Goal: Task Accomplishment & Management: Manage account settings

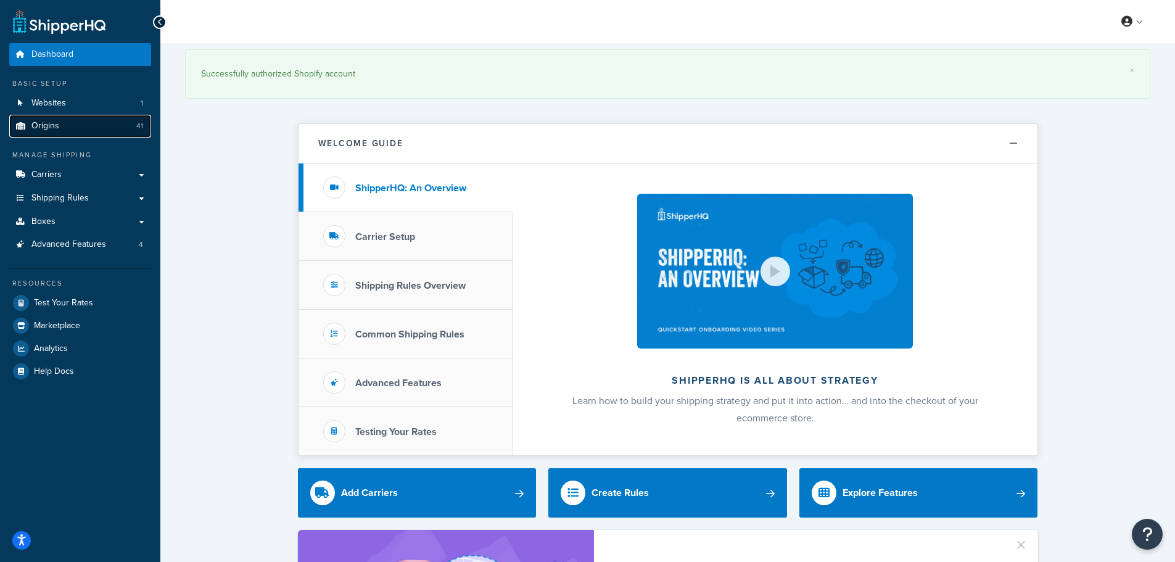
click at [55, 118] on link "Origins 41" at bounding box center [80, 126] width 142 height 23
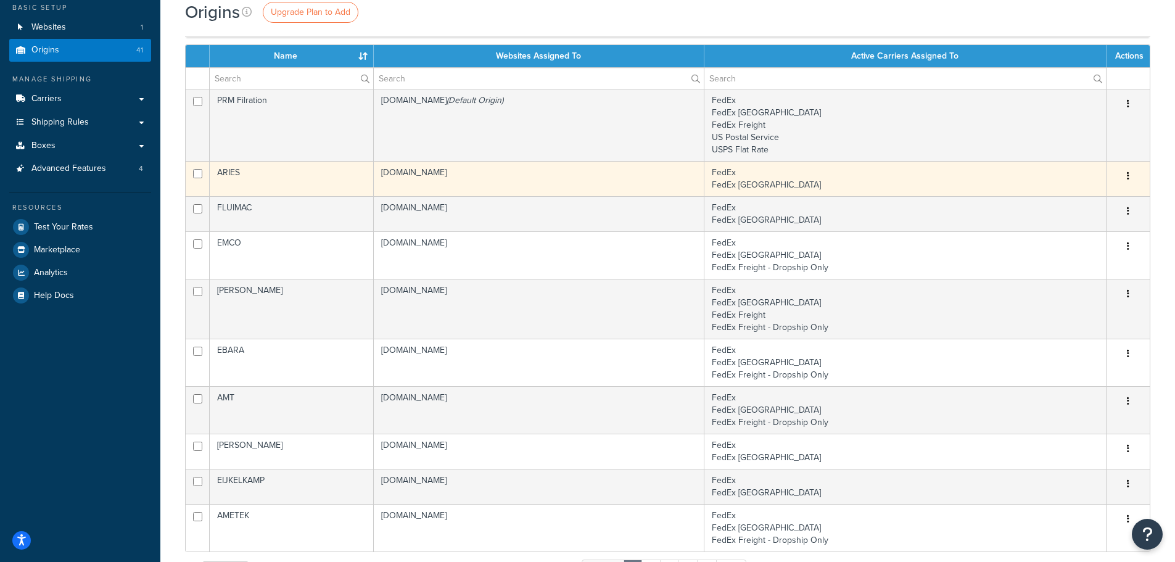
scroll to position [62, 0]
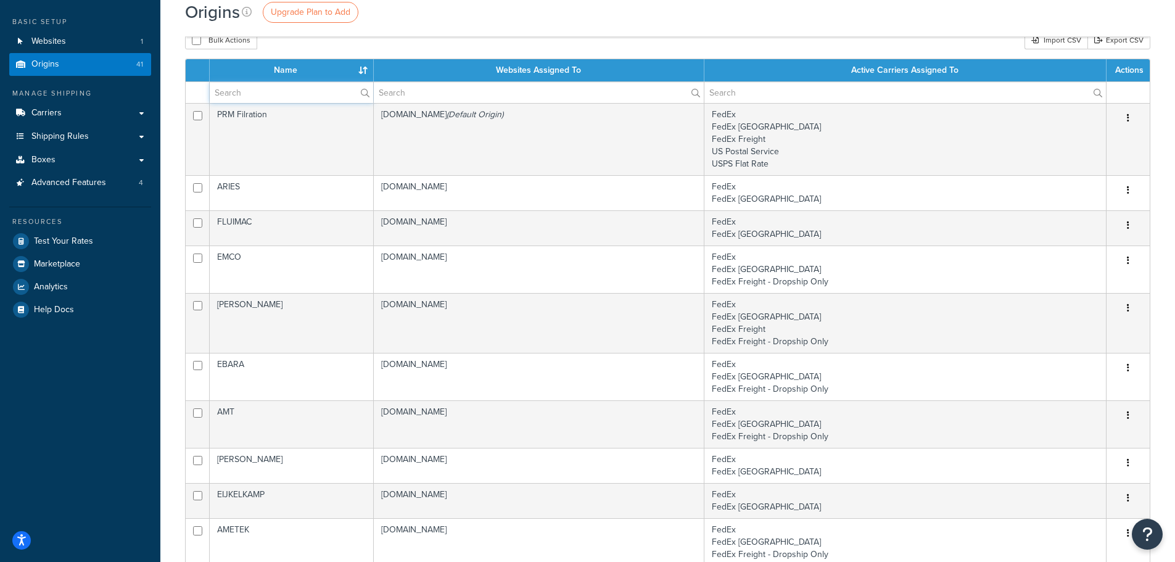
click at [274, 94] on input "text" at bounding box center [291, 92] width 163 height 21
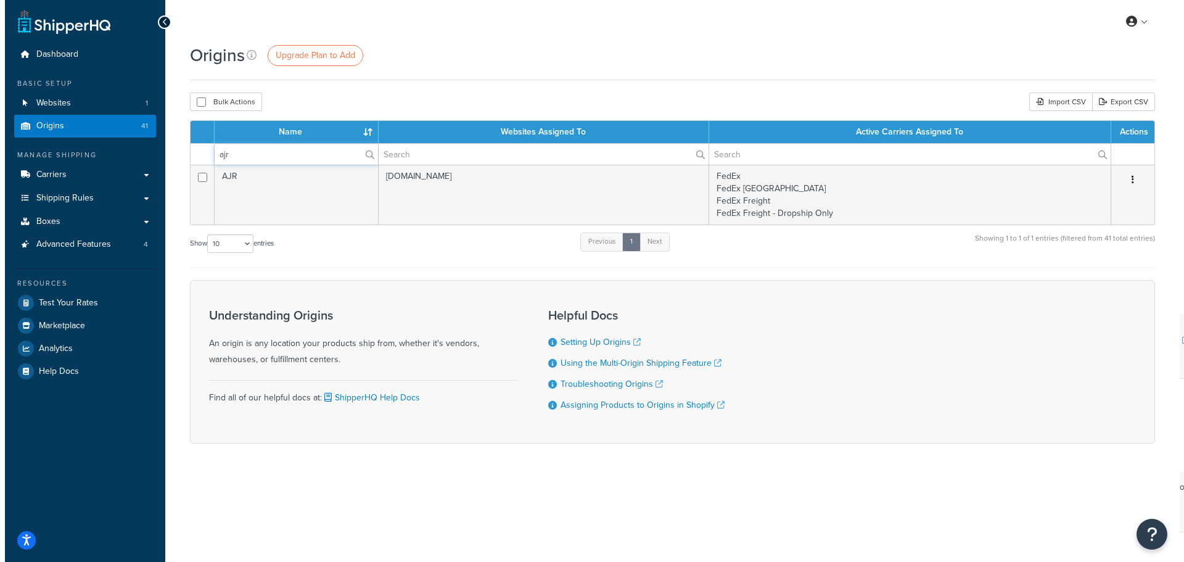
scroll to position [0, 0]
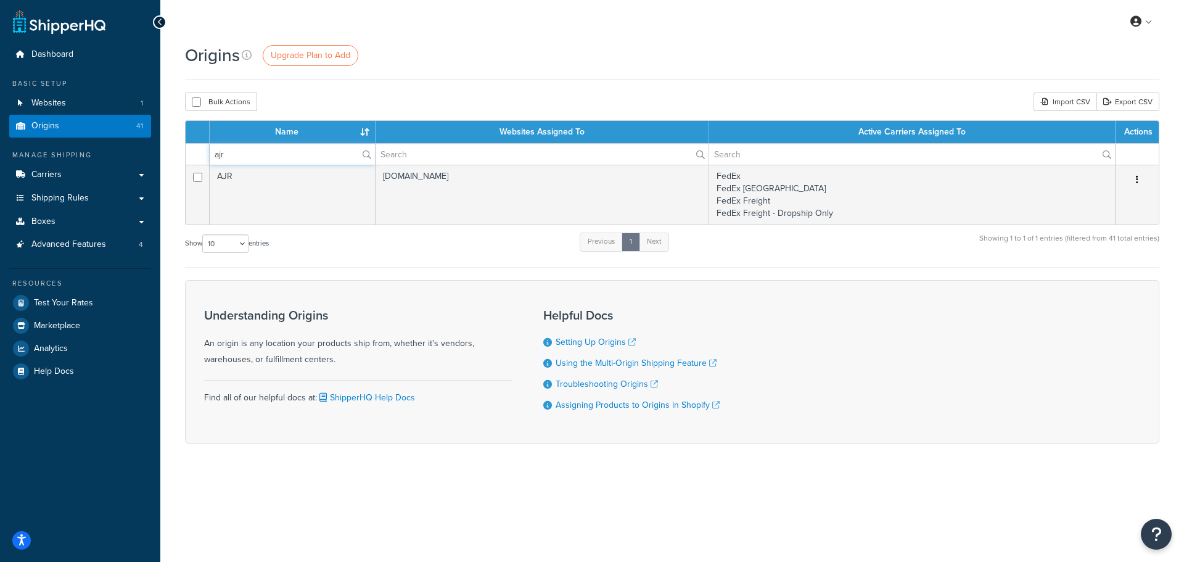
type input "ajr"
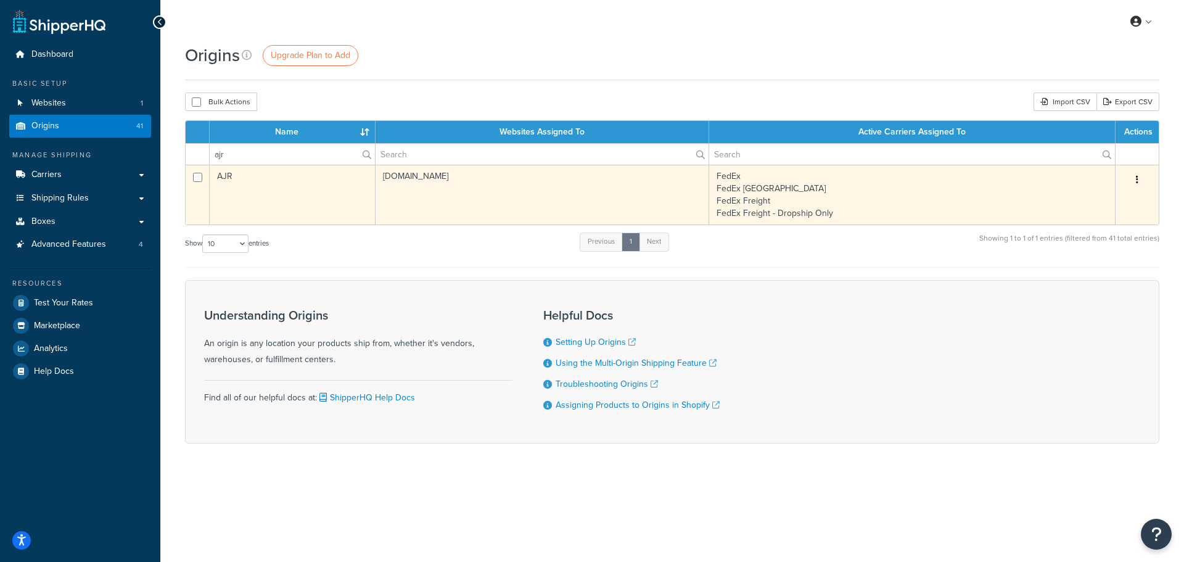
click at [286, 187] on td "AJR" at bounding box center [293, 195] width 166 height 60
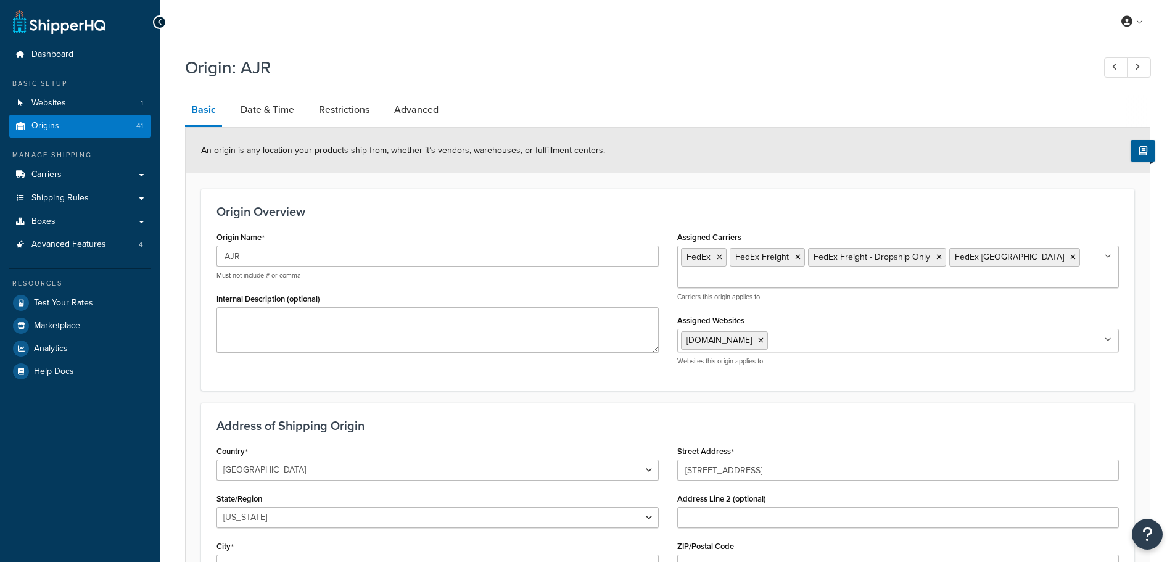
select select "13"
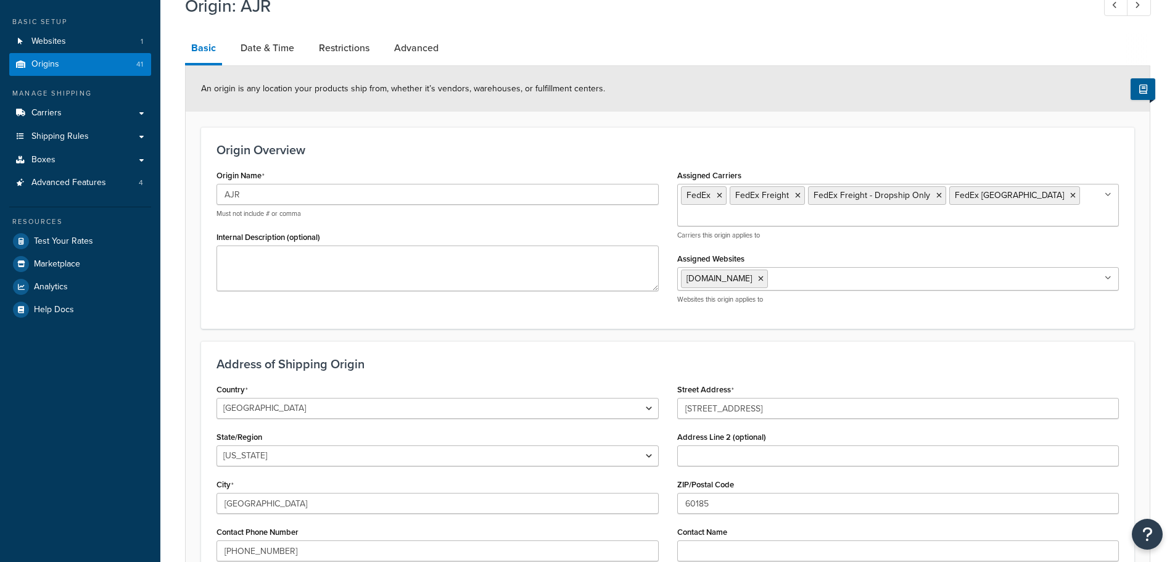
scroll to position [123, 0]
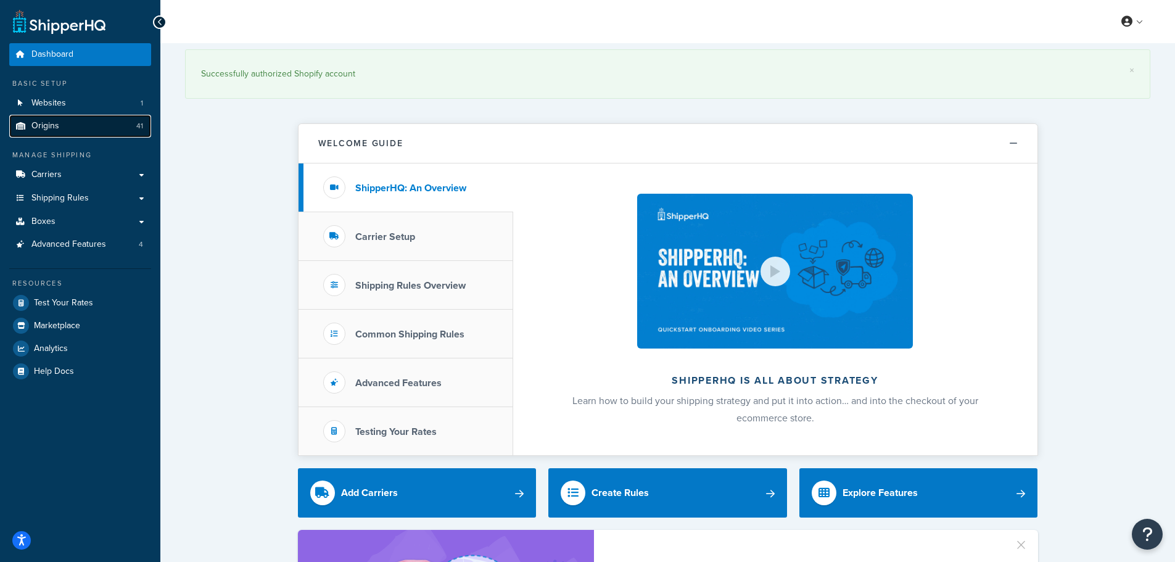
click at [31, 118] on link "Origins 41" at bounding box center [80, 126] width 142 height 23
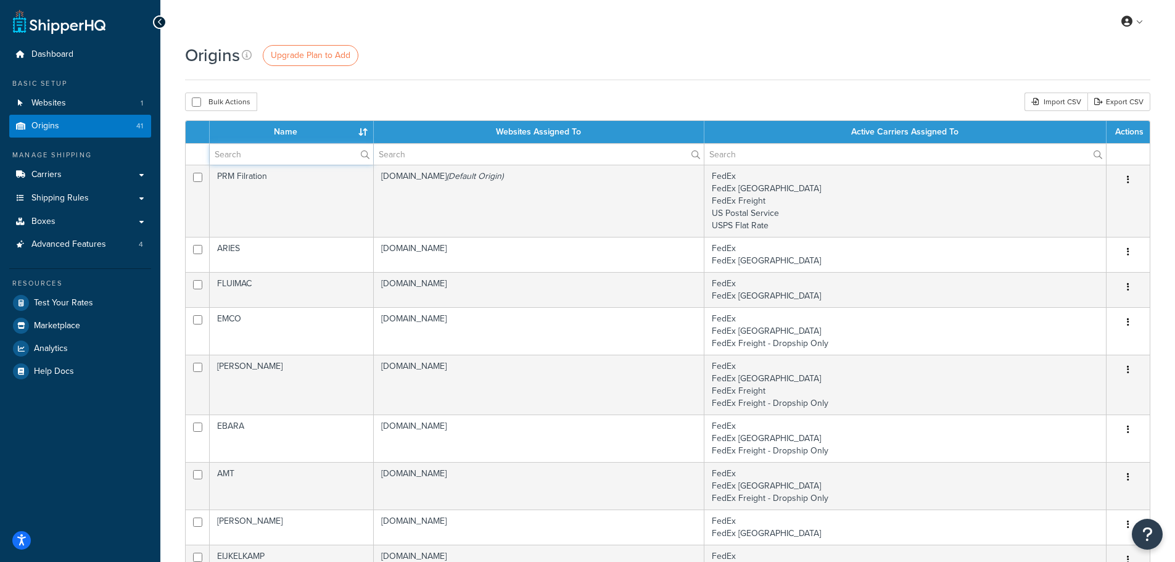
click at [264, 160] on input "text" at bounding box center [291, 154] width 163 height 21
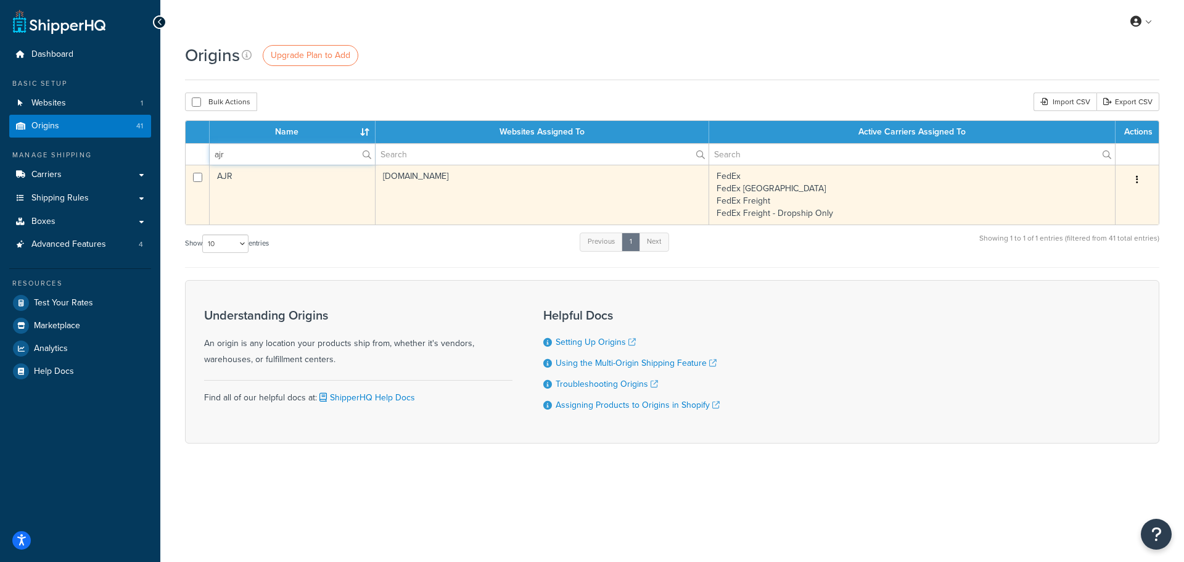
type input "ajr"
click at [256, 189] on td "AJR" at bounding box center [293, 195] width 166 height 60
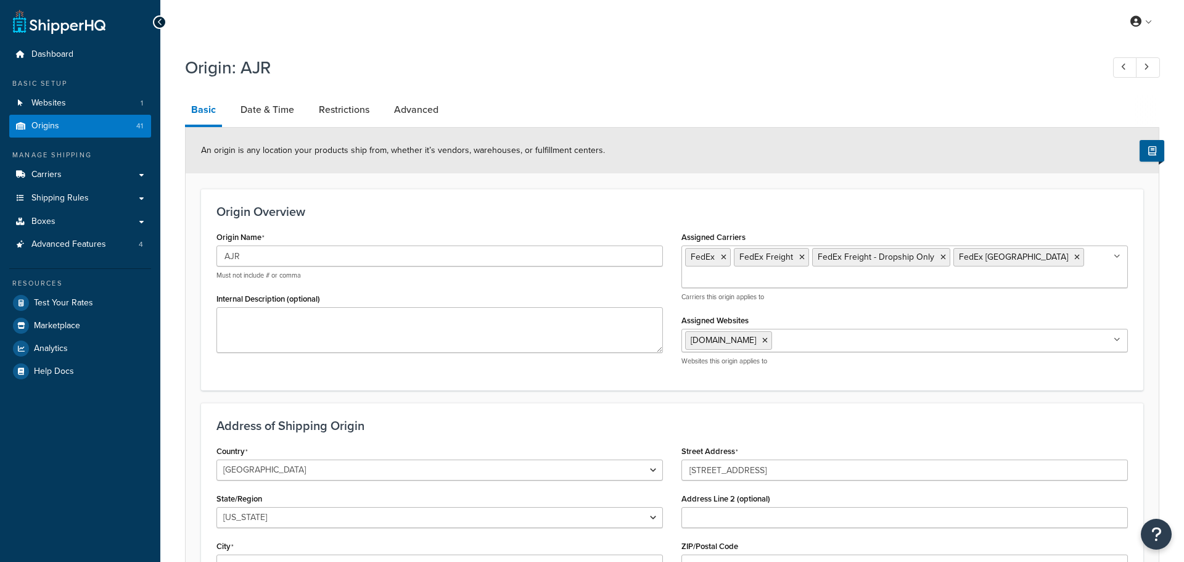
select select "13"
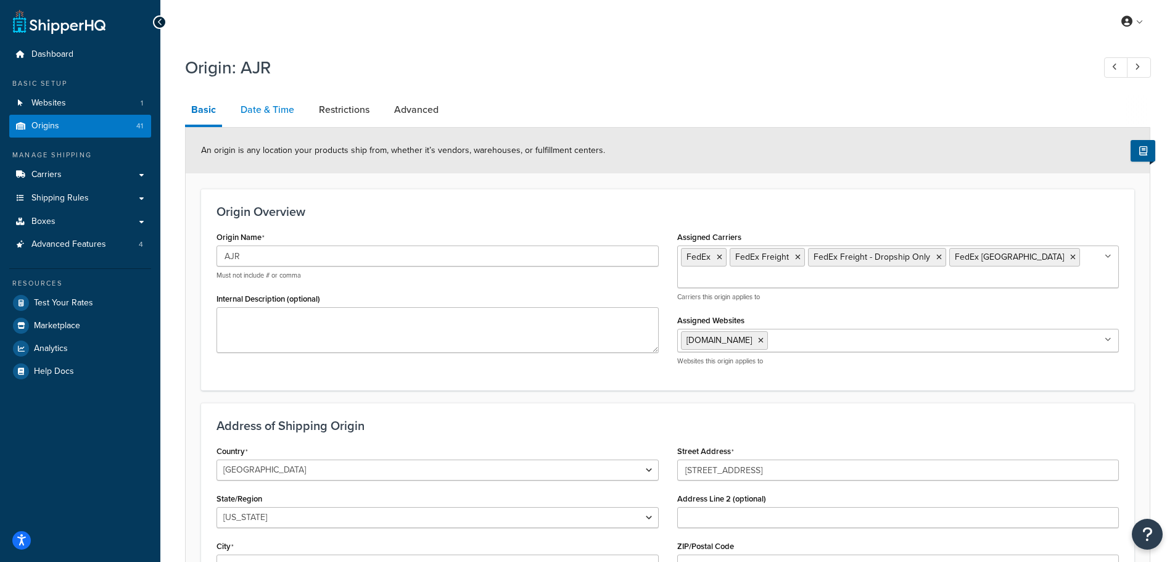
click at [297, 108] on link "Date & Time" at bounding box center [267, 110] width 66 height 30
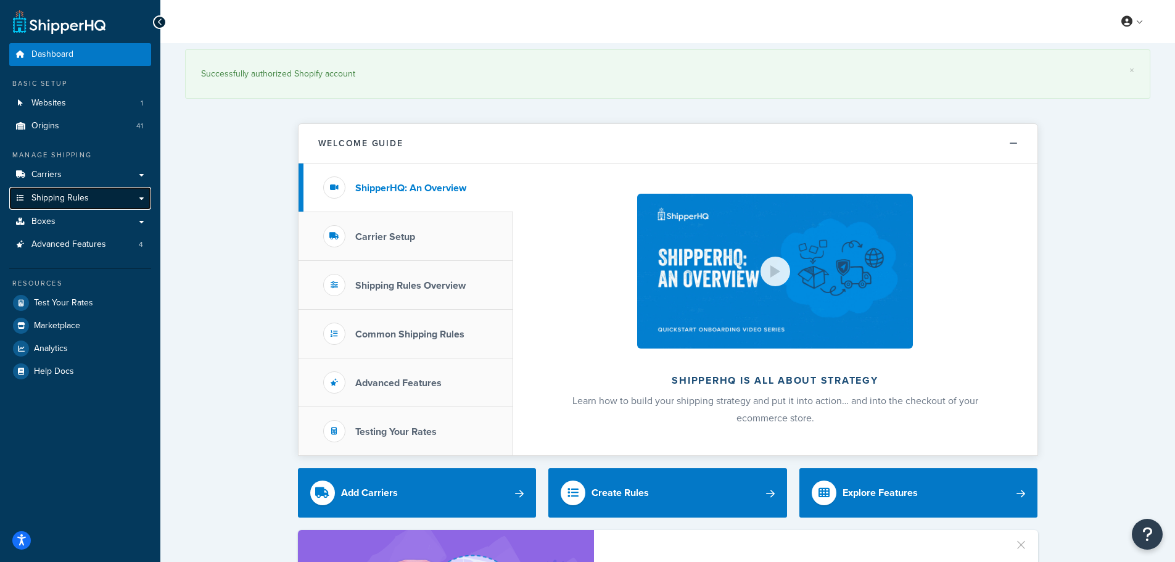
click at [131, 201] on link "Shipping Rules" at bounding box center [80, 198] width 142 height 23
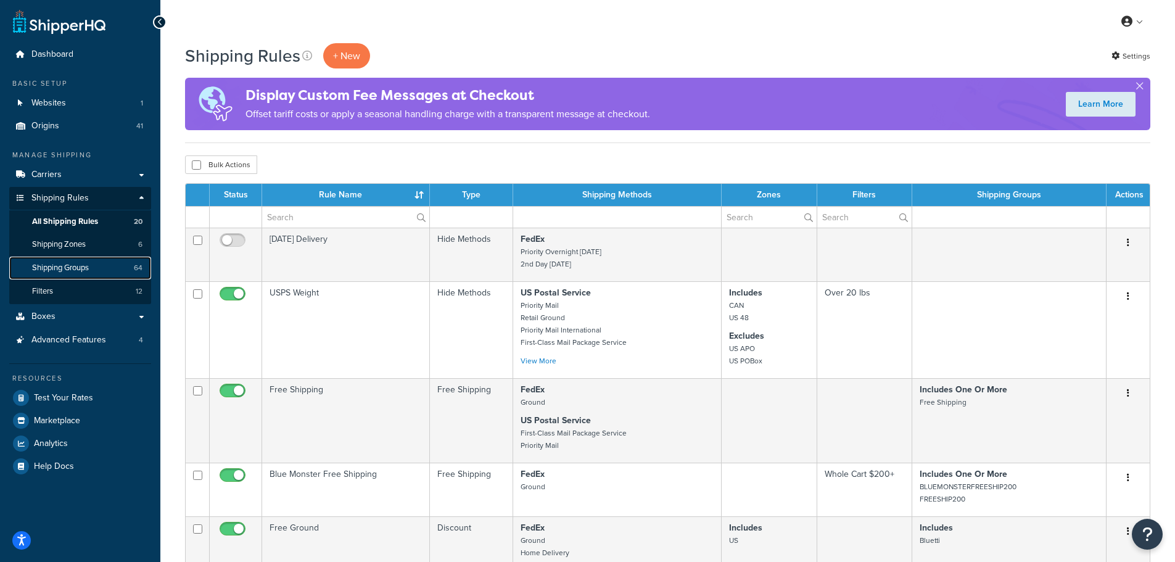
click at [94, 265] on link "Shipping Groups 64" at bounding box center [80, 268] width 142 height 23
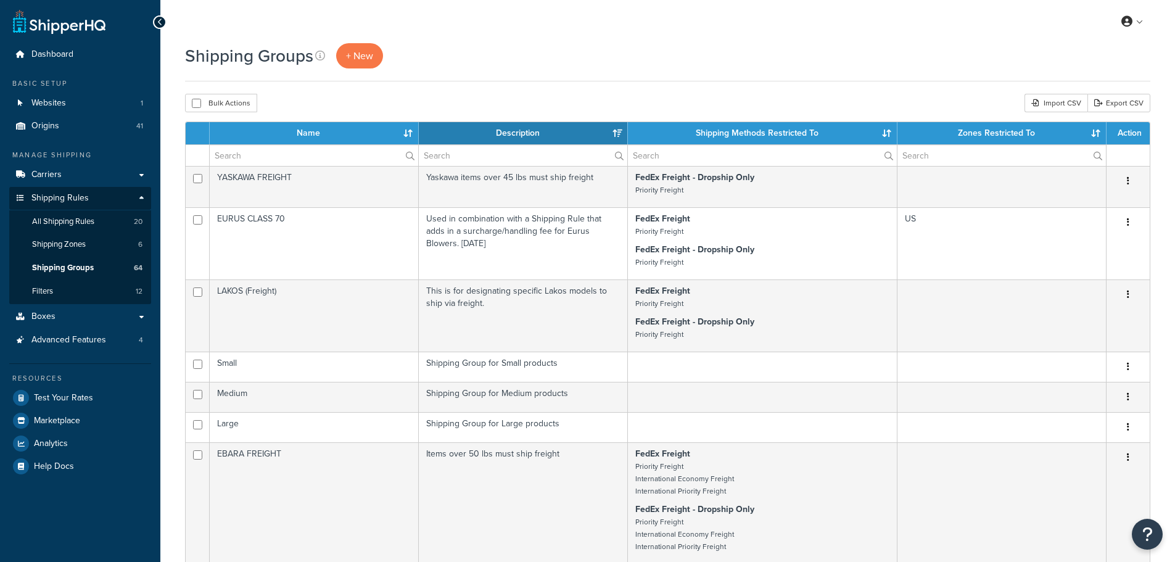
select select "15"
click at [361, 54] on span "+ New" at bounding box center [359, 56] width 27 height 14
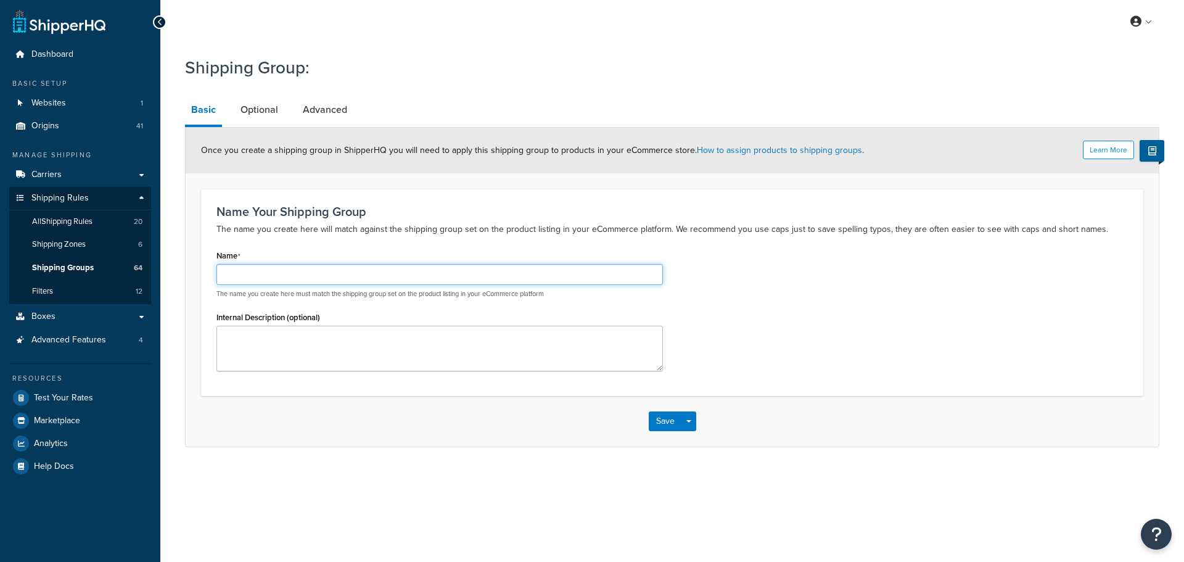
click at [295, 269] on input "Name" at bounding box center [439, 274] width 446 height 21
type input "SOLBERG"
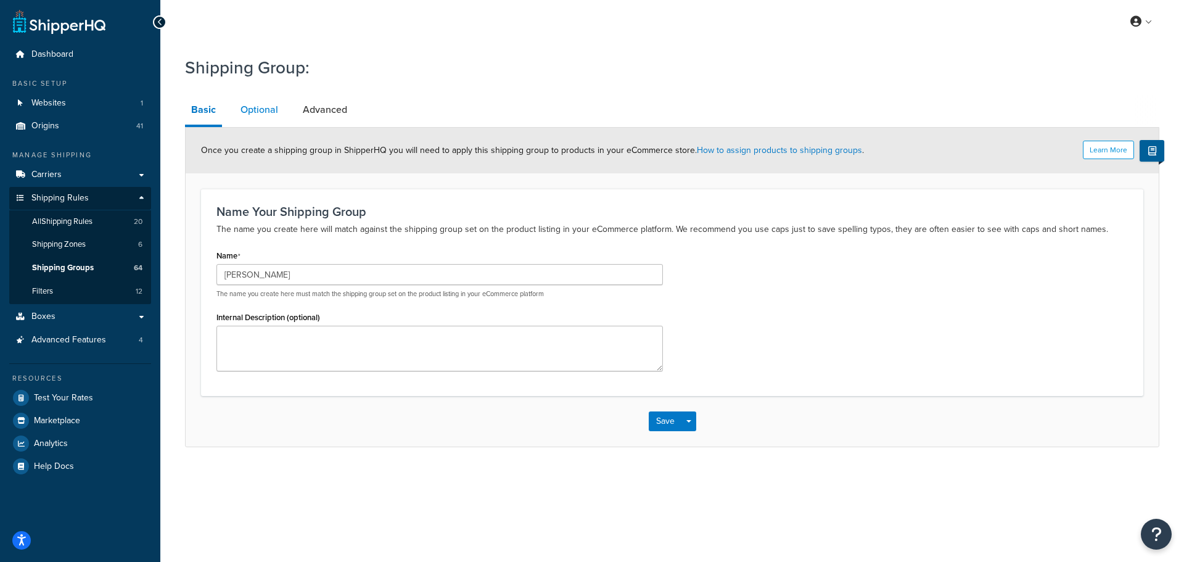
click at [266, 115] on link "Optional" at bounding box center [259, 110] width 50 height 30
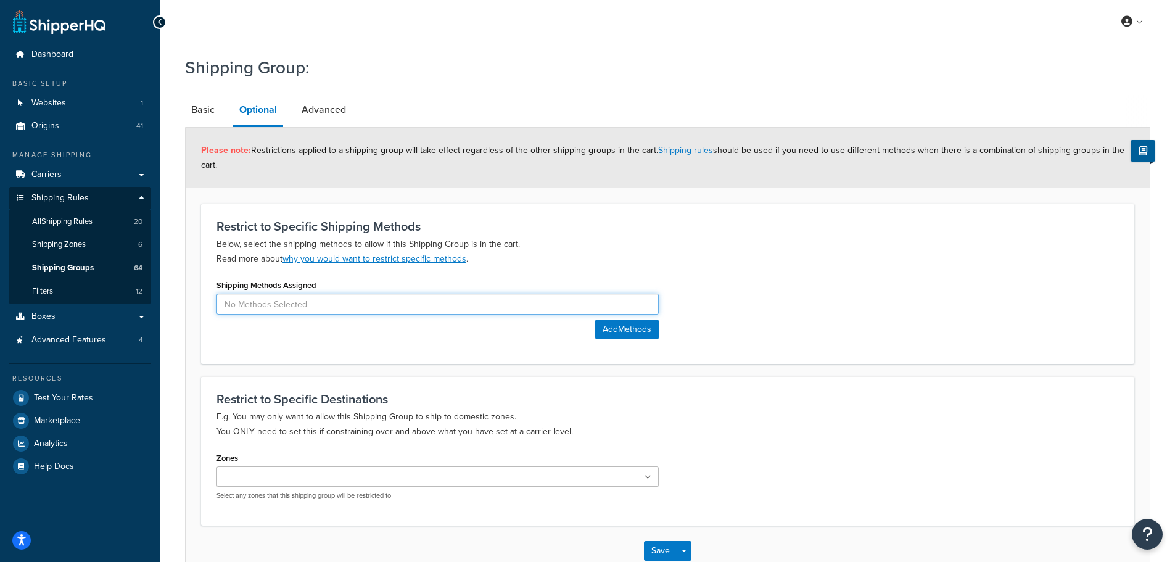
click at [424, 298] on input at bounding box center [437, 304] width 442 height 21
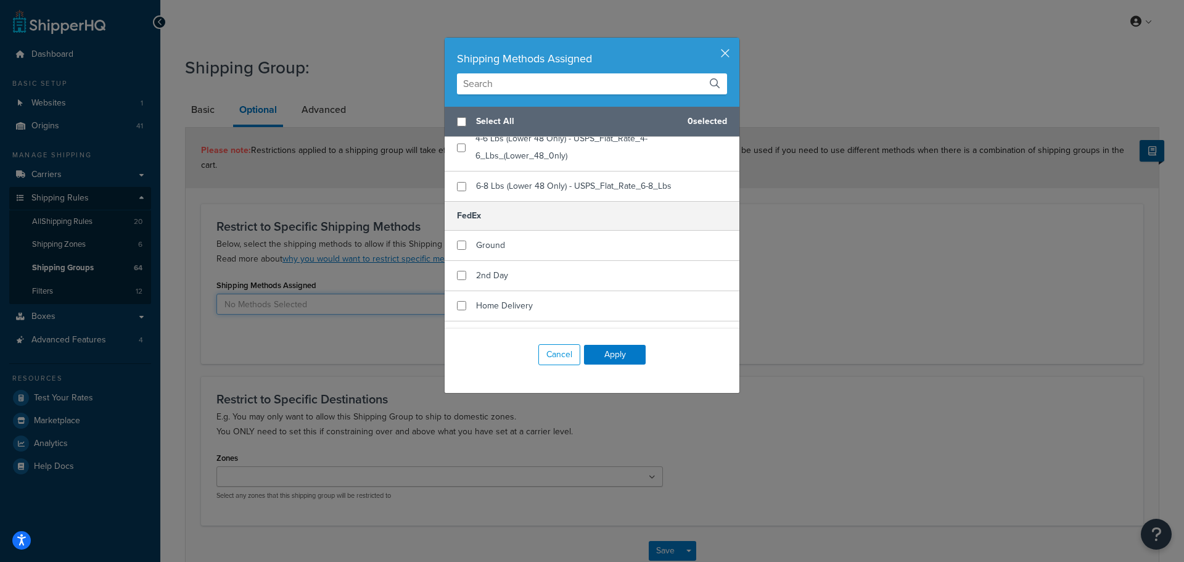
scroll to position [185, 0]
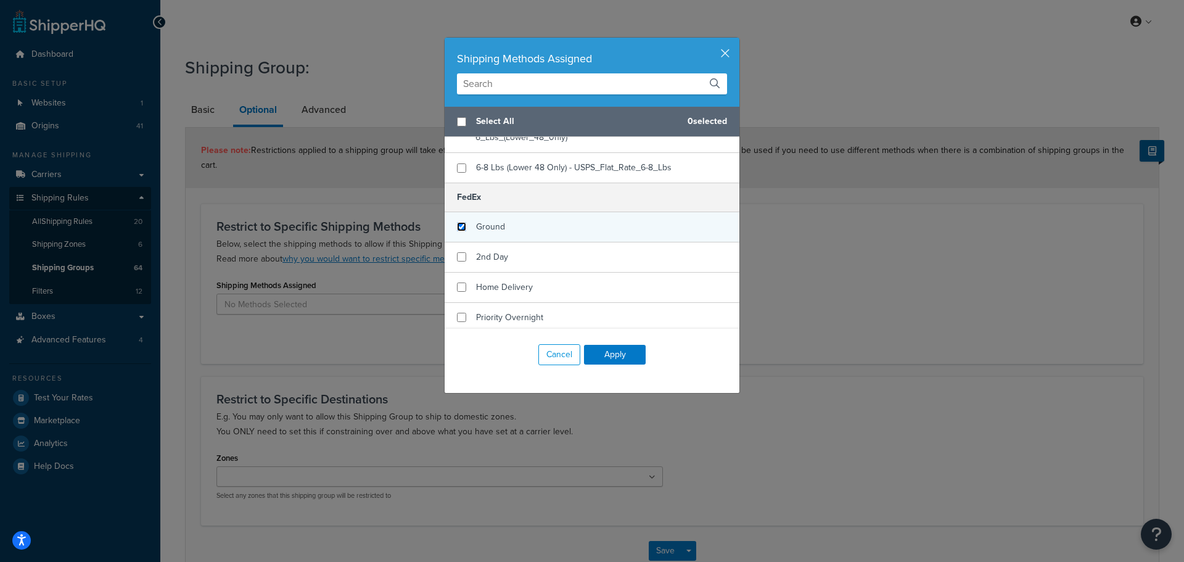
click at [459, 231] on input "checkbox" at bounding box center [461, 226] width 9 height 9
checkbox input "true"
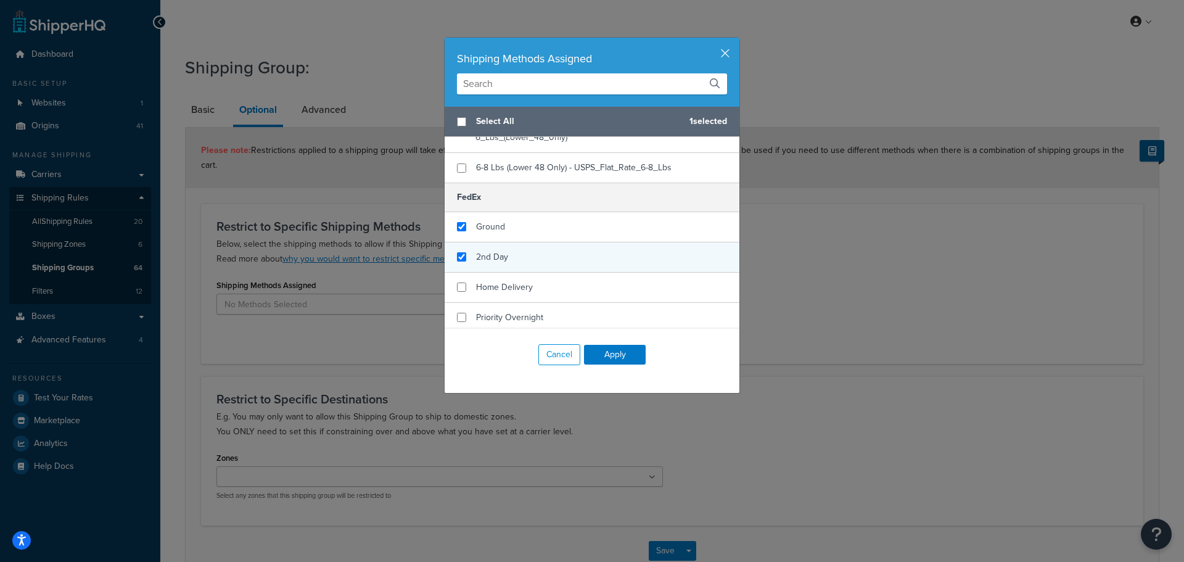
checkbox input "true"
click at [462, 270] on div "2nd Day" at bounding box center [592, 257] width 295 height 30
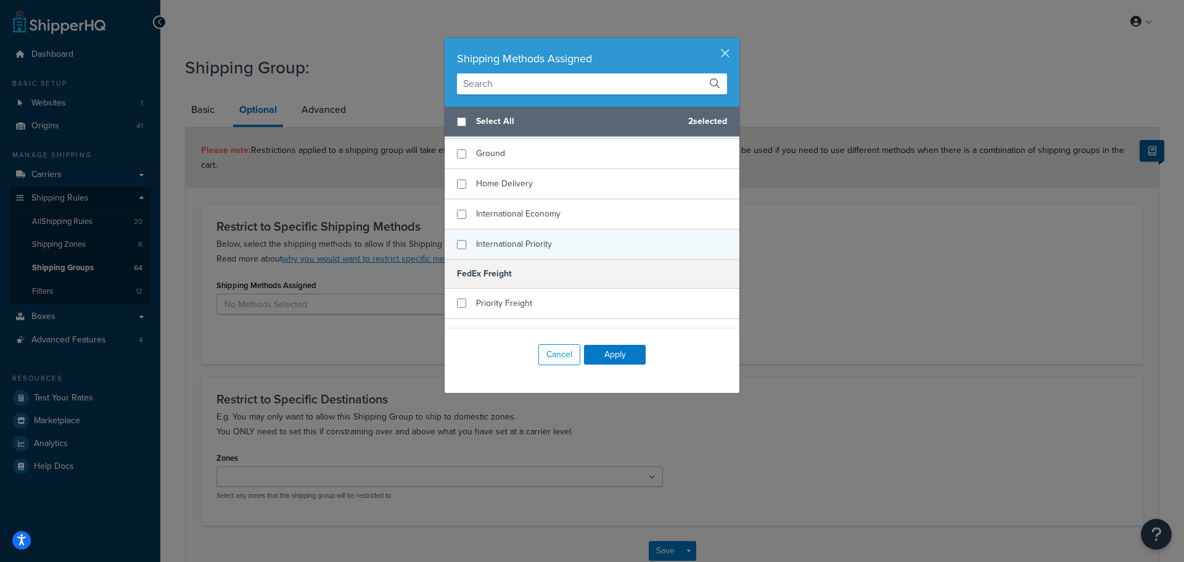
scroll to position [555, 0]
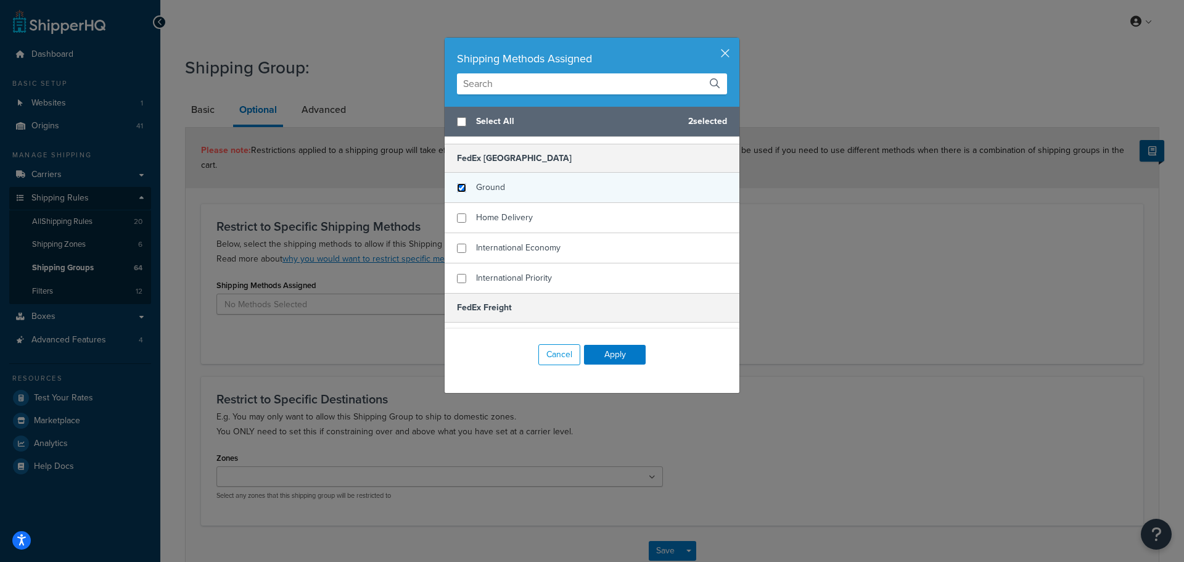
click at [457, 192] on input "checkbox" at bounding box center [461, 187] width 9 height 9
checkbox input "true"
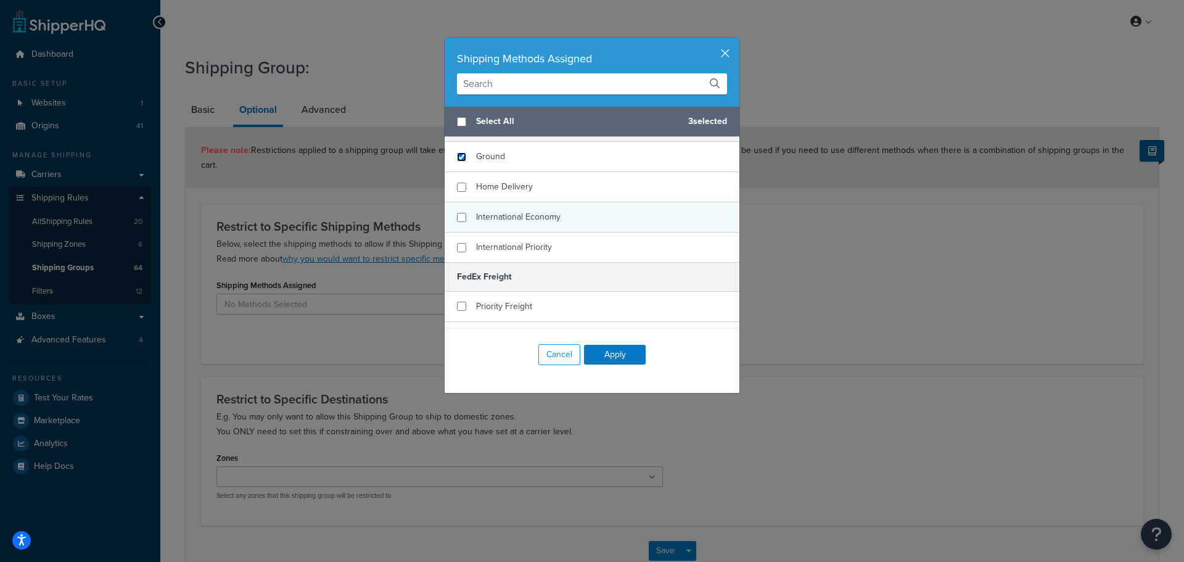
scroll to position [678, 0]
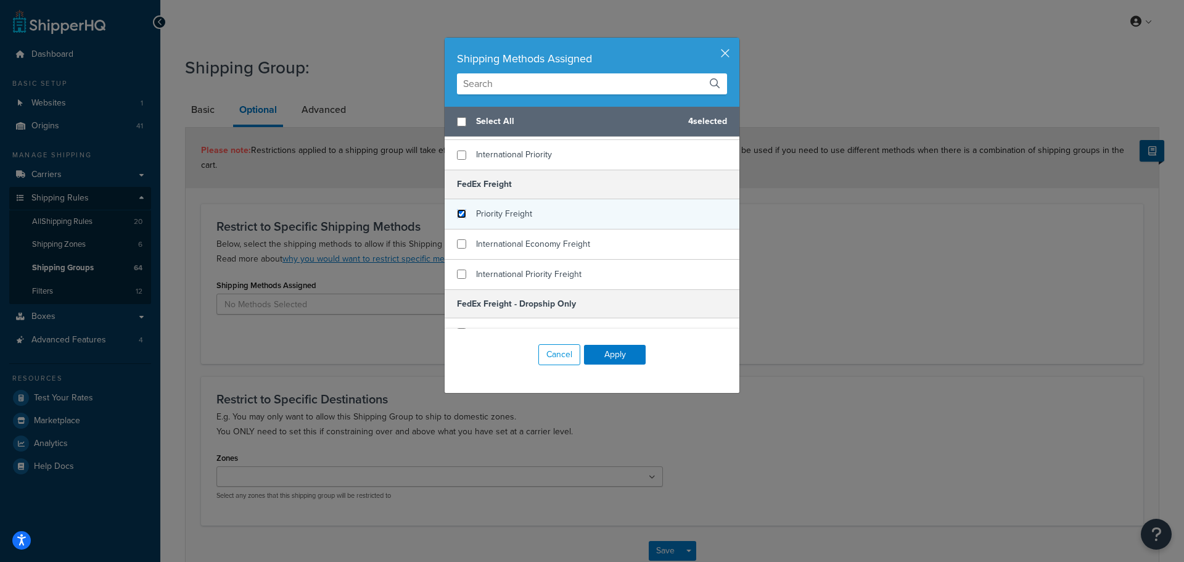
drag, startPoint x: 457, startPoint y: 231, endPoint x: 480, endPoint y: 231, distance: 23.4
click at [480, 229] on div "Priority Freight" at bounding box center [592, 214] width 295 height 30
checkbox input "false"
click at [465, 229] on div "Priority Freight" at bounding box center [592, 214] width 295 height 30
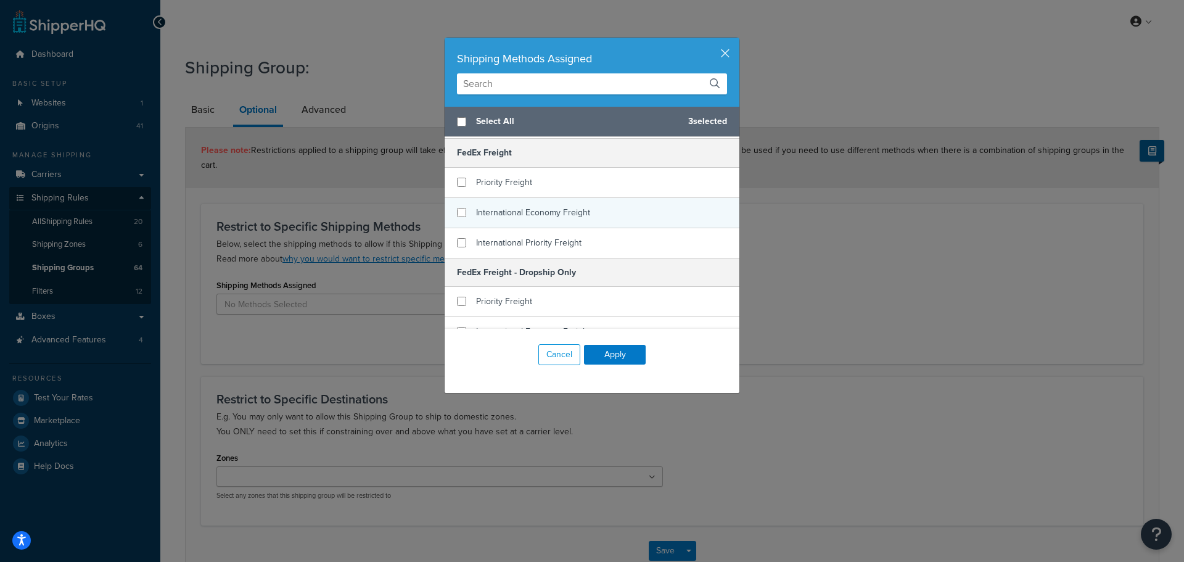
scroll to position [802, 0]
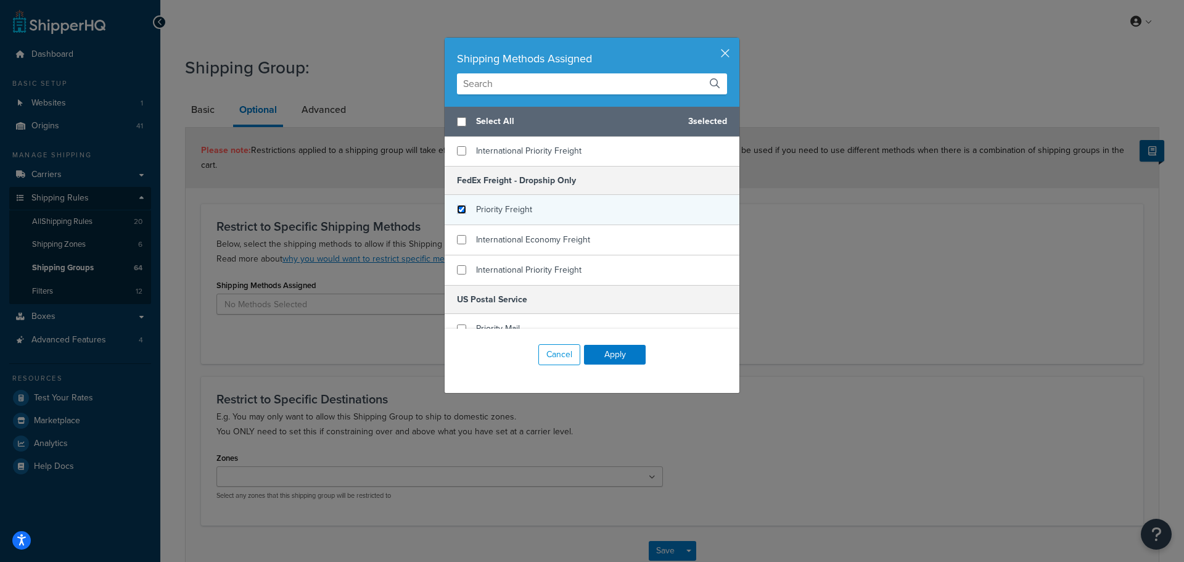
click at [457, 214] on input "checkbox" at bounding box center [461, 209] width 9 height 9
checkbox input "true"
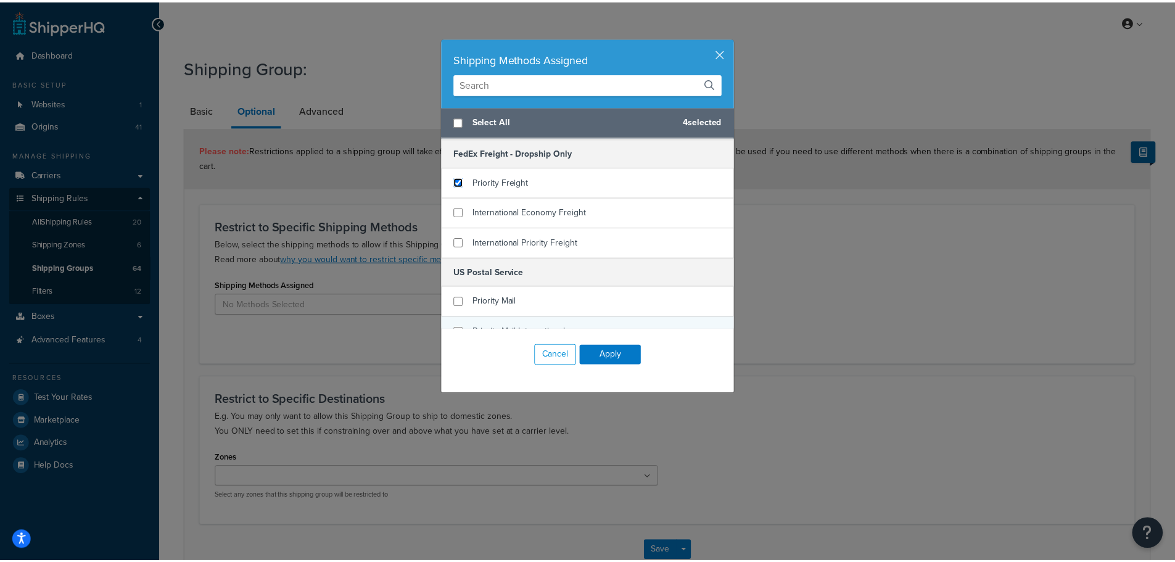
scroll to position [863, 0]
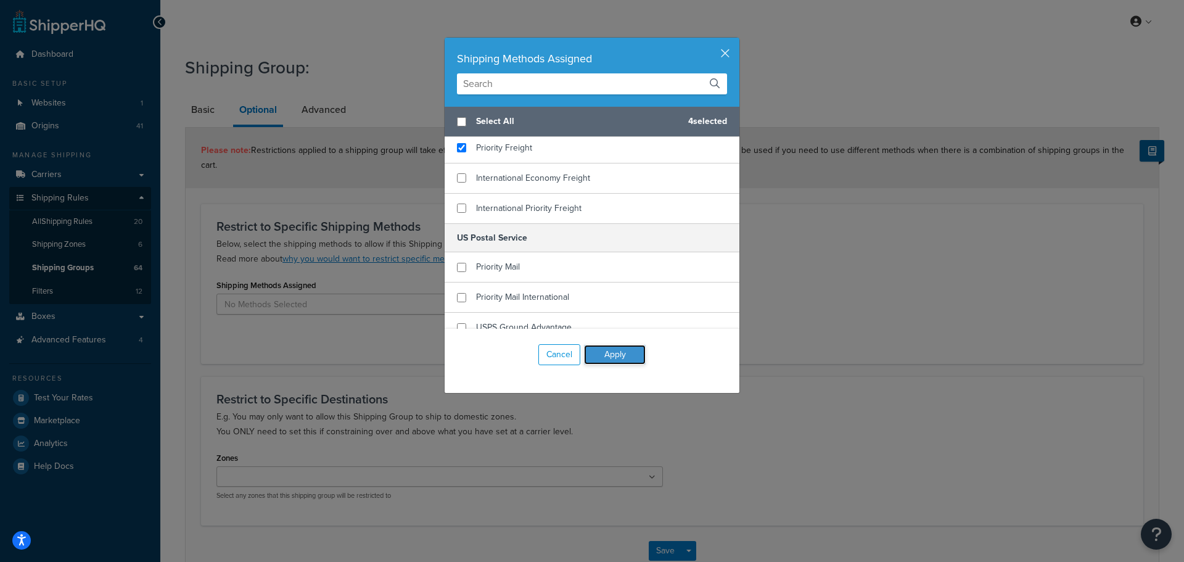
click at [604, 354] on button "Apply" at bounding box center [615, 355] width 62 height 20
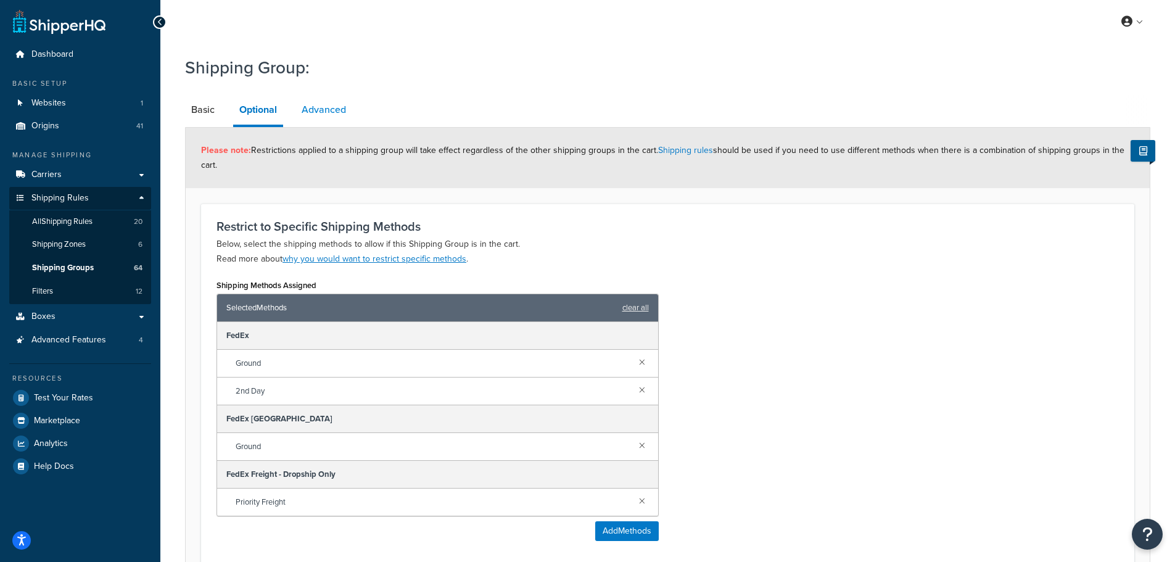
click at [299, 109] on link "Advanced" at bounding box center [323, 110] width 57 height 30
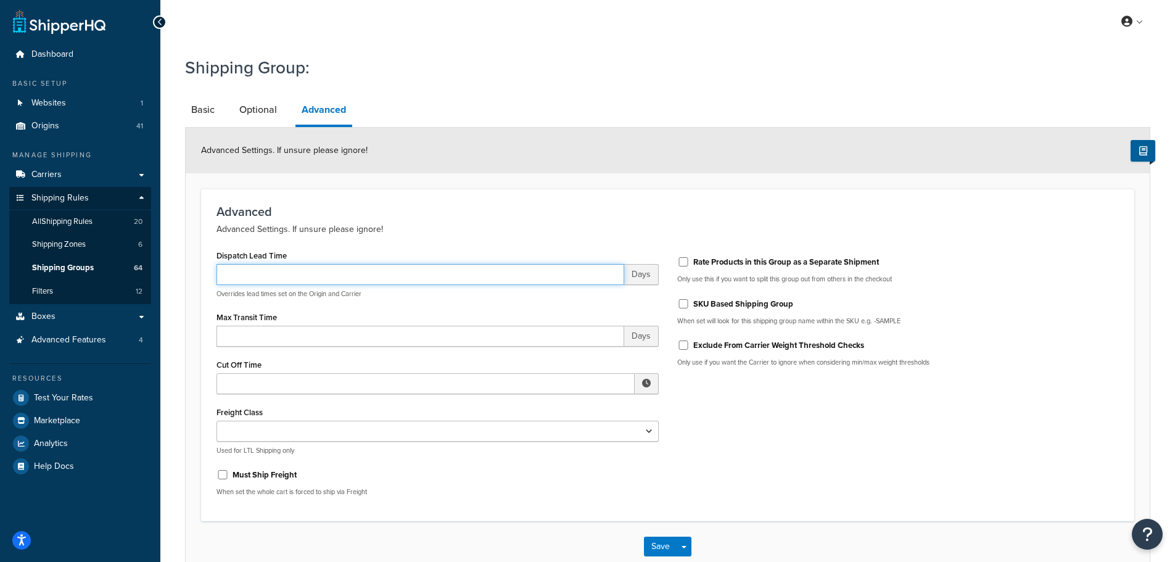
click at [289, 265] on input "Dispatch Lead Time" at bounding box center [420, 274] width 408 height 21
type input "7"
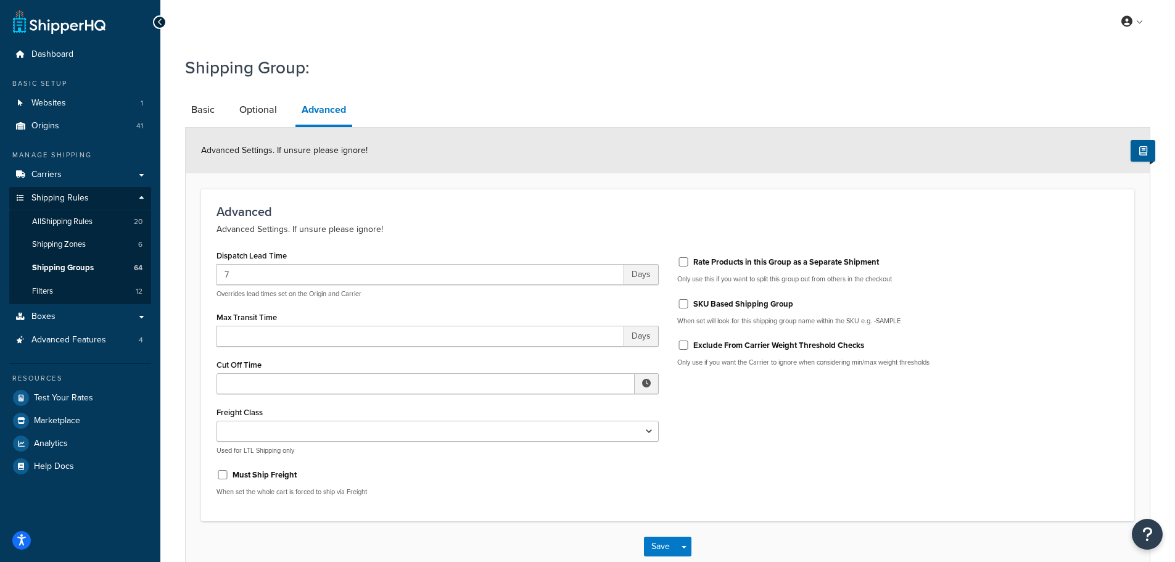
click at [479, 310] on div "Max Transit Time Days" at bounding box center [437, 327] width 442 height 38
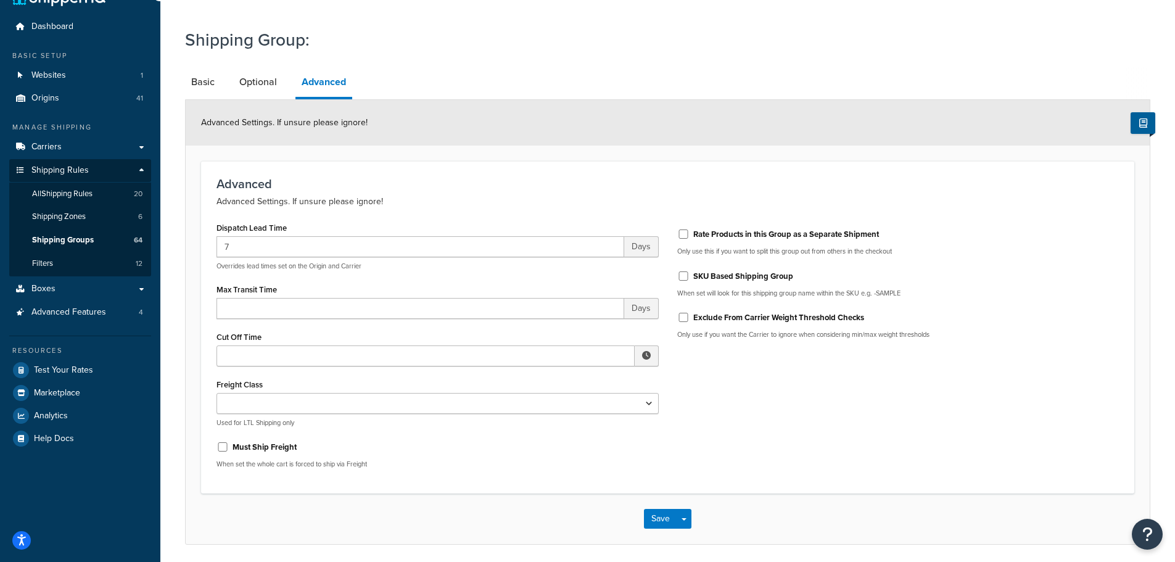
scroll to position [62, 0]
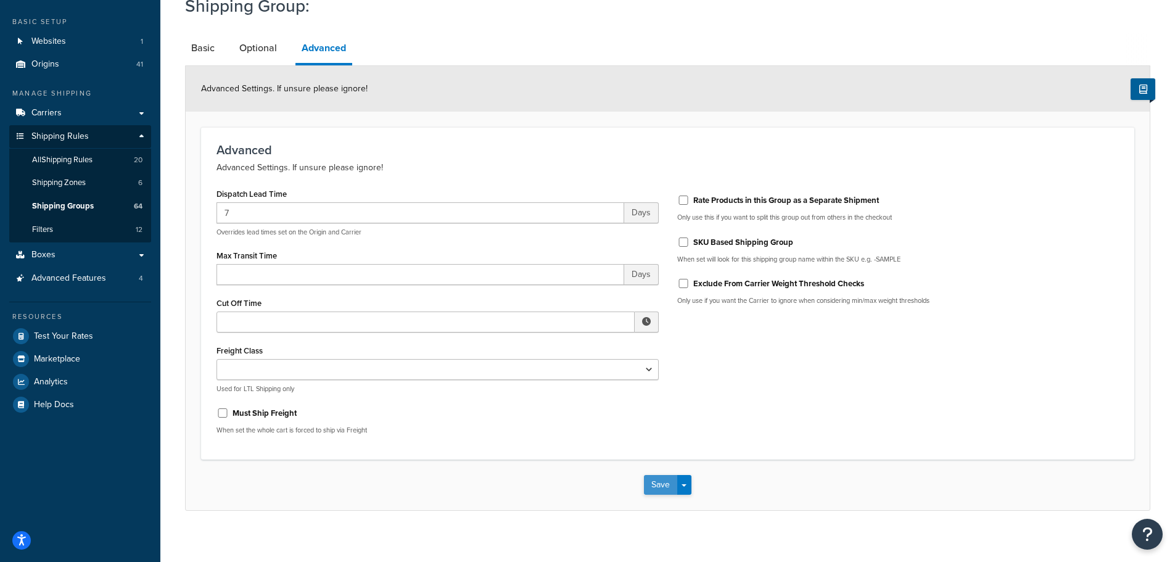
click at [660, 480] on button "Save" at bounding box center [660, 485] width 33 height 20
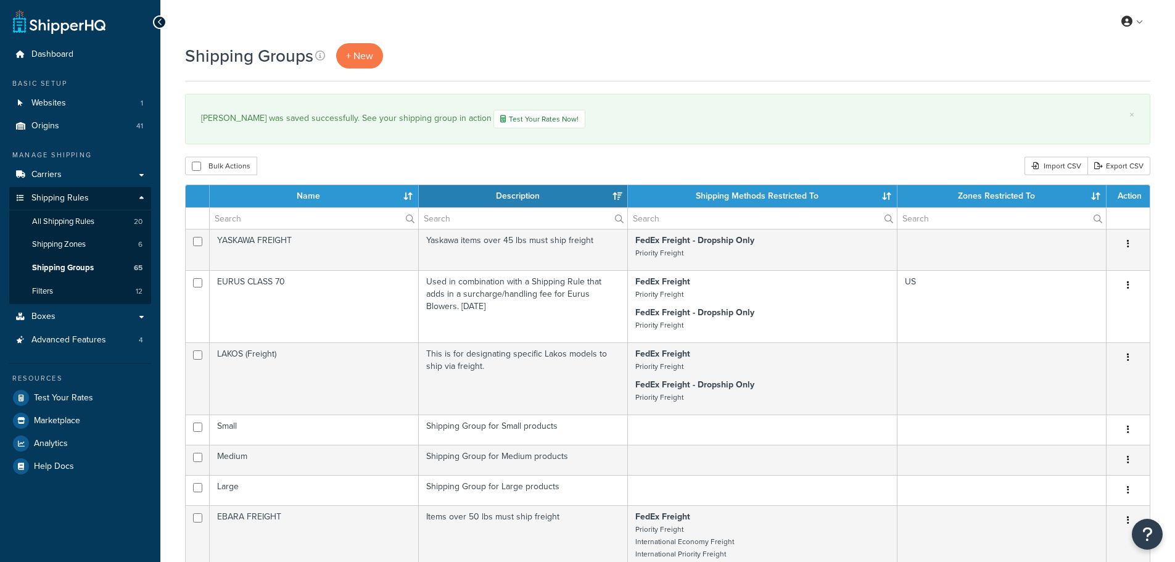
select select "15"
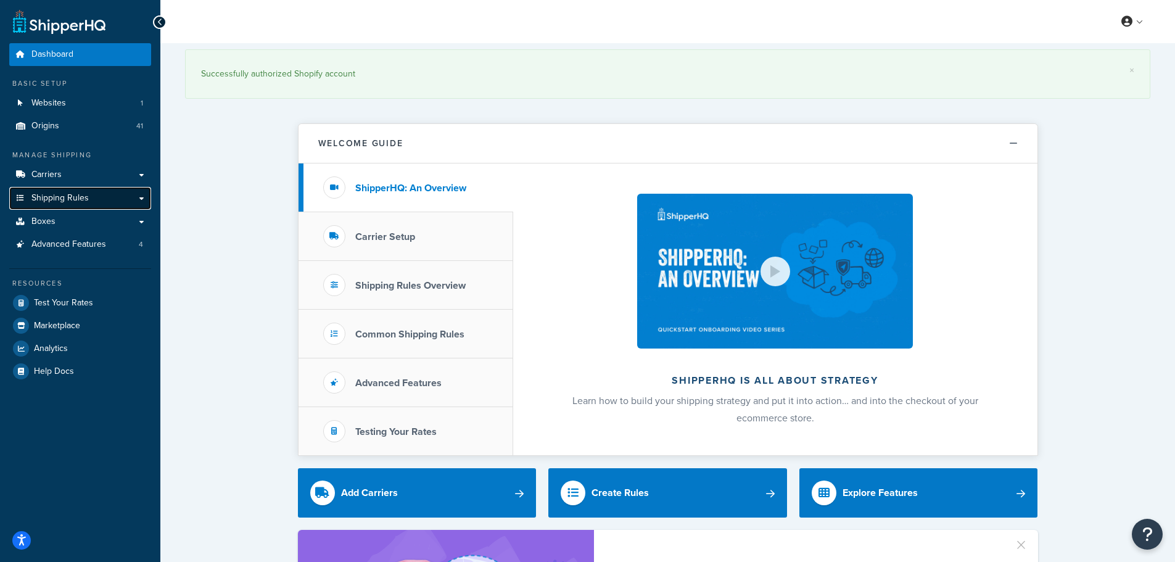
click at [74, 200] on span "Shipping Rules" at bounding box center [59, 198] width 57 height 10
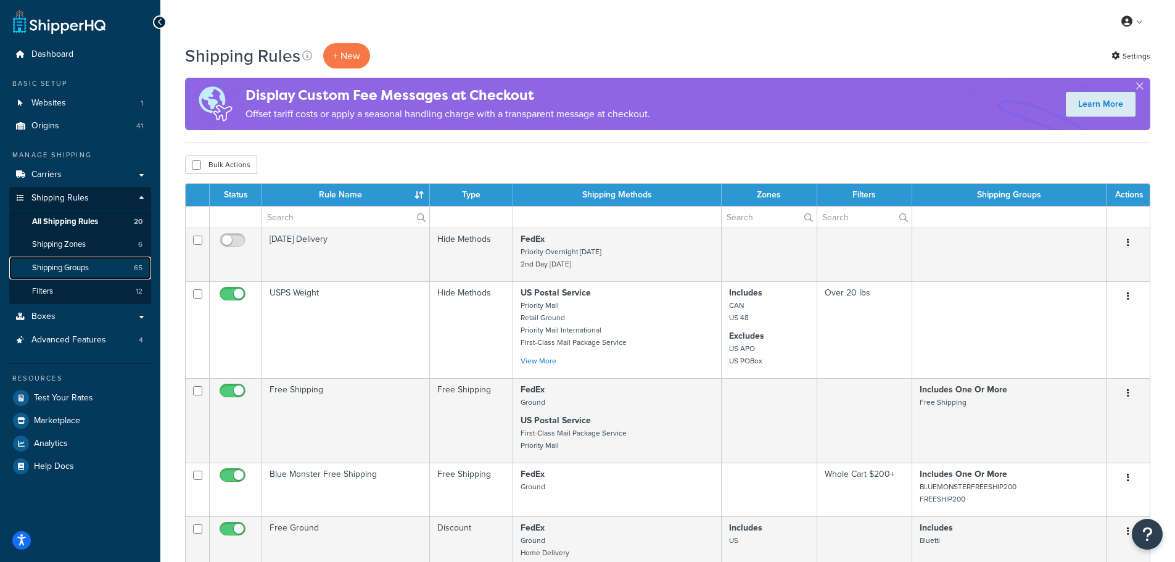
click at [38, 261] on link "Shipping Groups 65" at bounding box center [80, 268] width 142 height 23
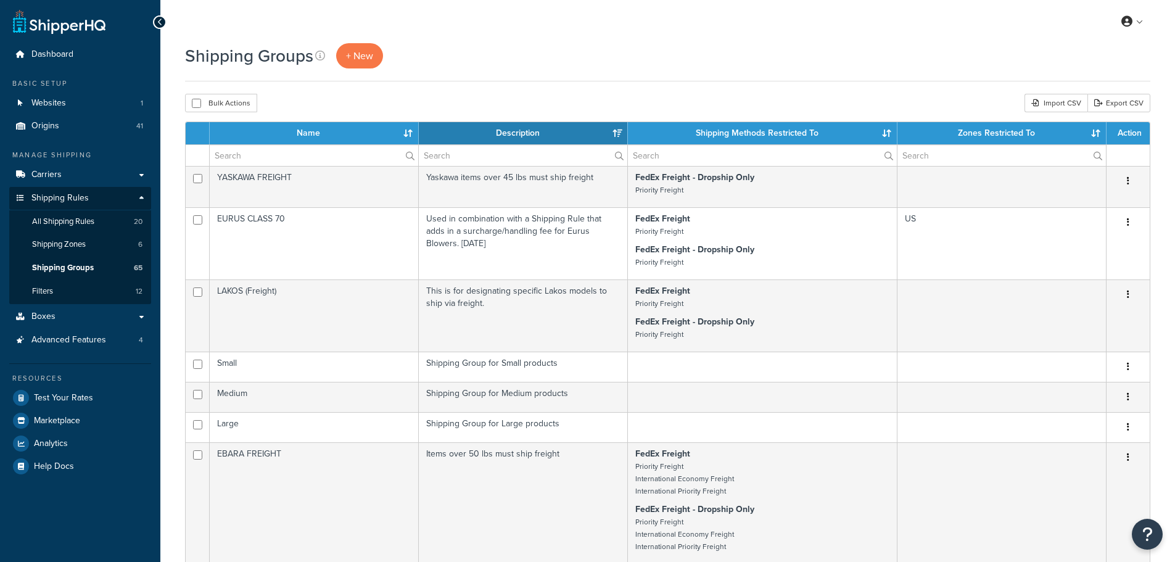
select select "15"
click at [302, 152] on input "text" at bounding box center [314, 155] width 208 height 21
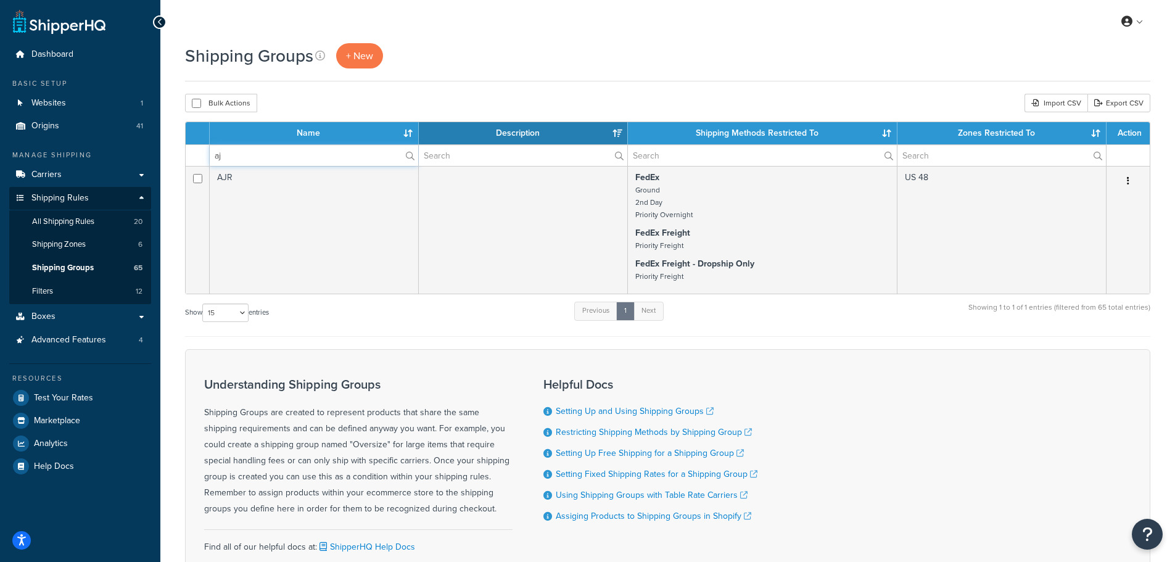
type input "a"
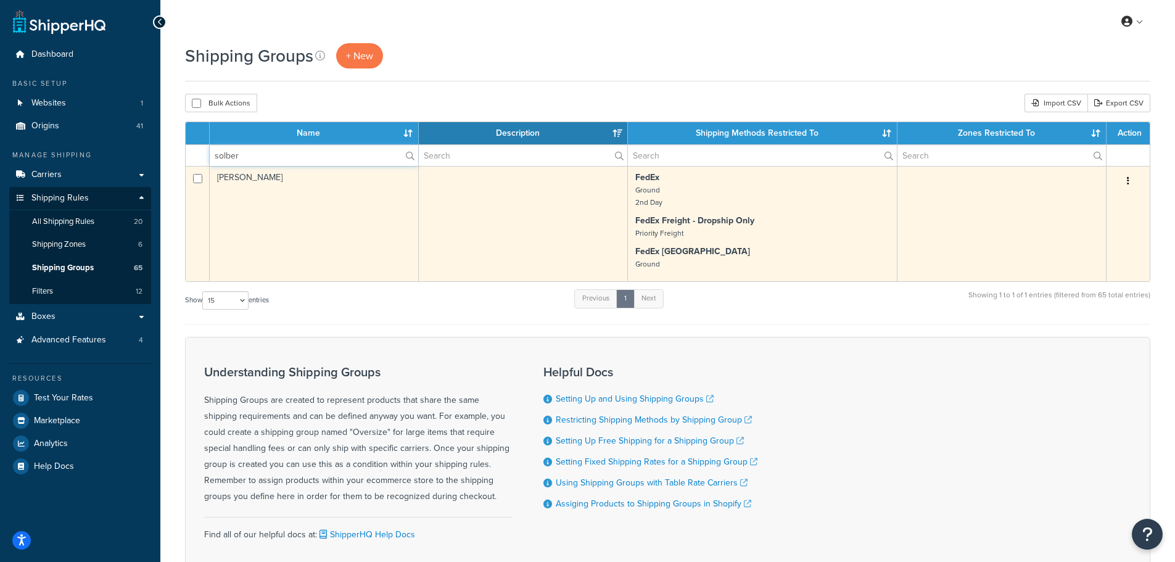
type input "solber"
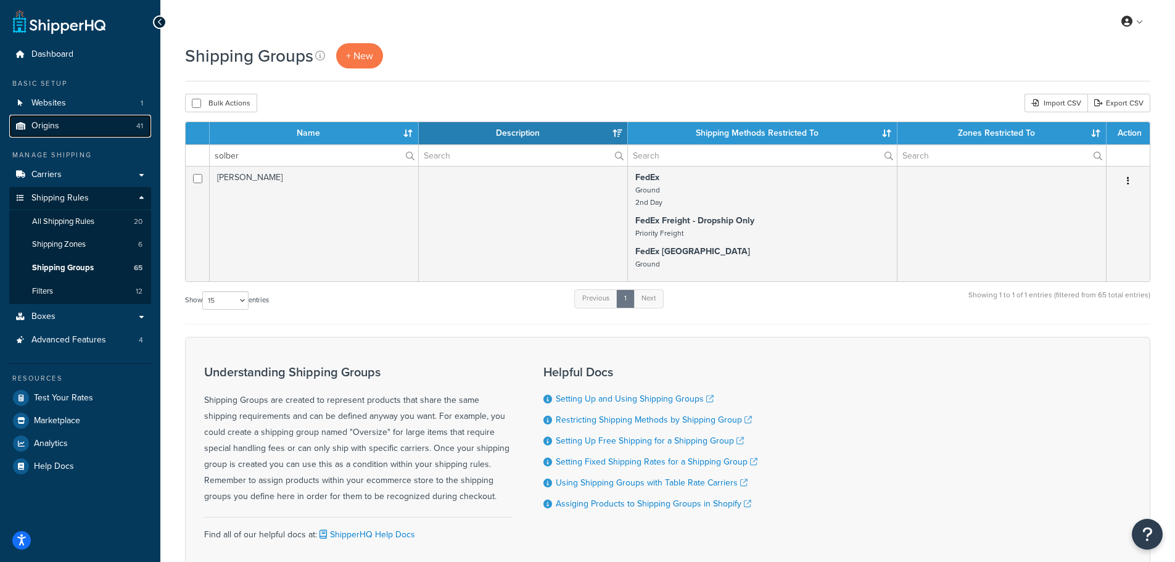
click at [55, 131] on span "Origins" at bounding box center [45, 126] width 28 height 10
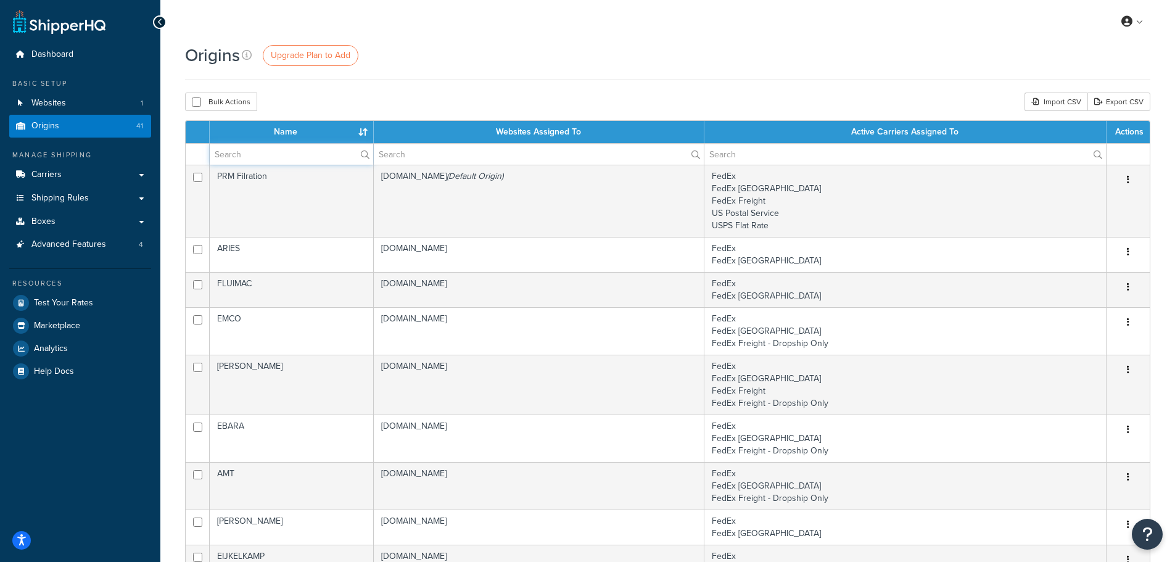
click at [263, 162] on input "text" at bounding box center [291, 154] width 163 height 21
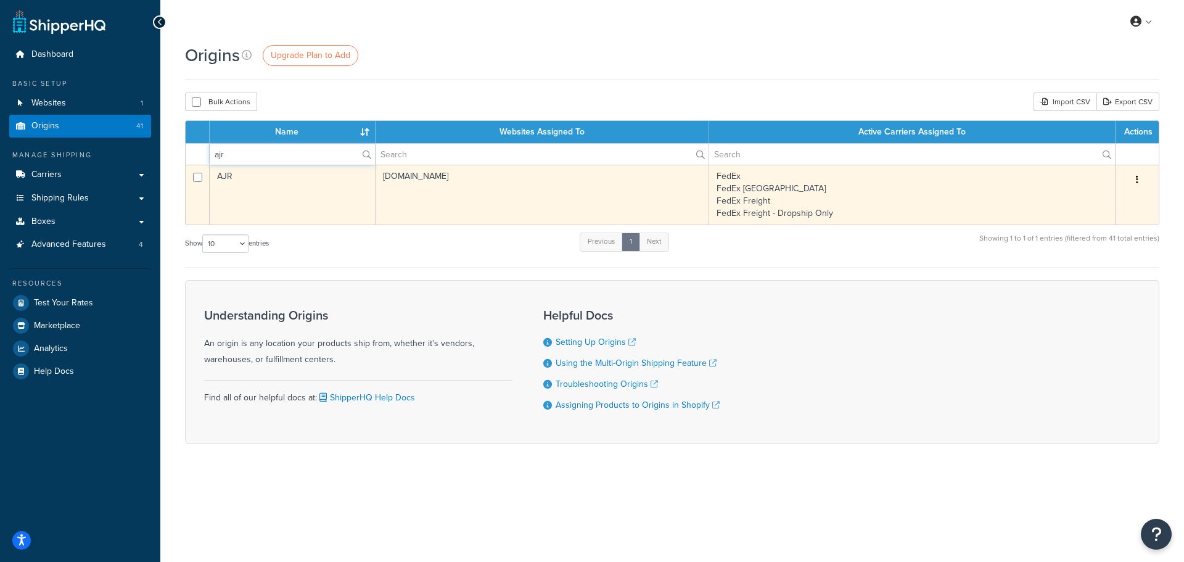
type input "ajr"
click at [280, 184] on td "AJR" at bounding box center [293, 195] width 166 height 60
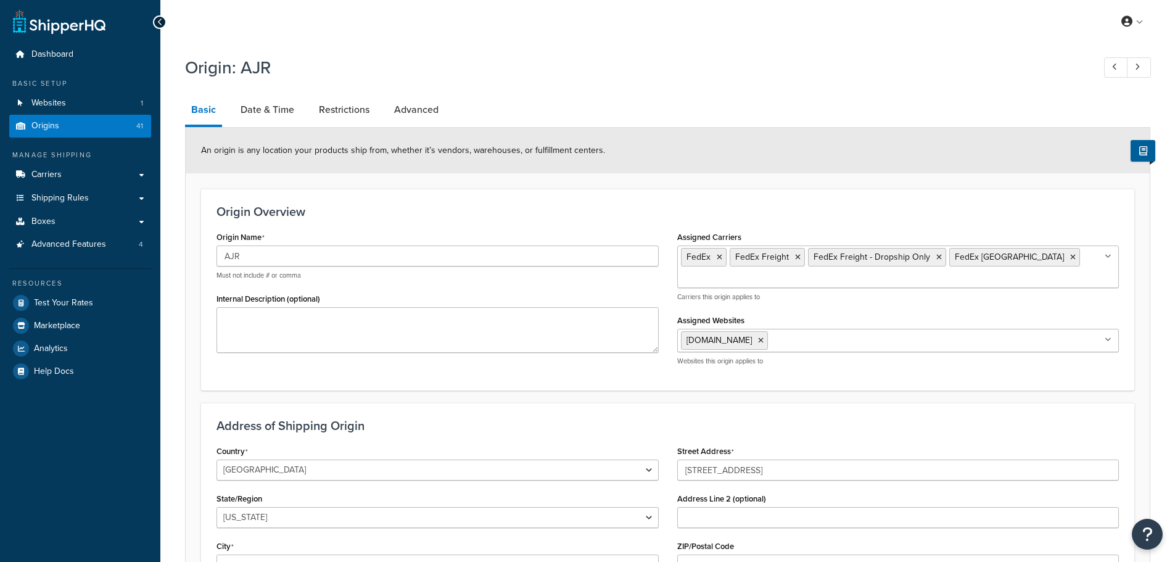
select select "13"
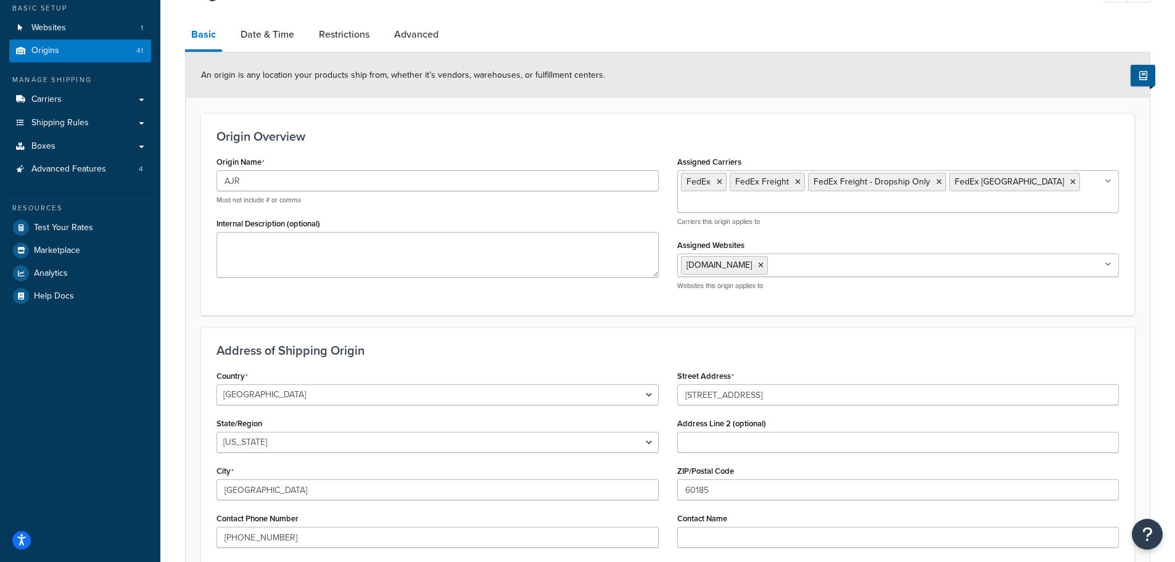
scroll to position [42, 0]
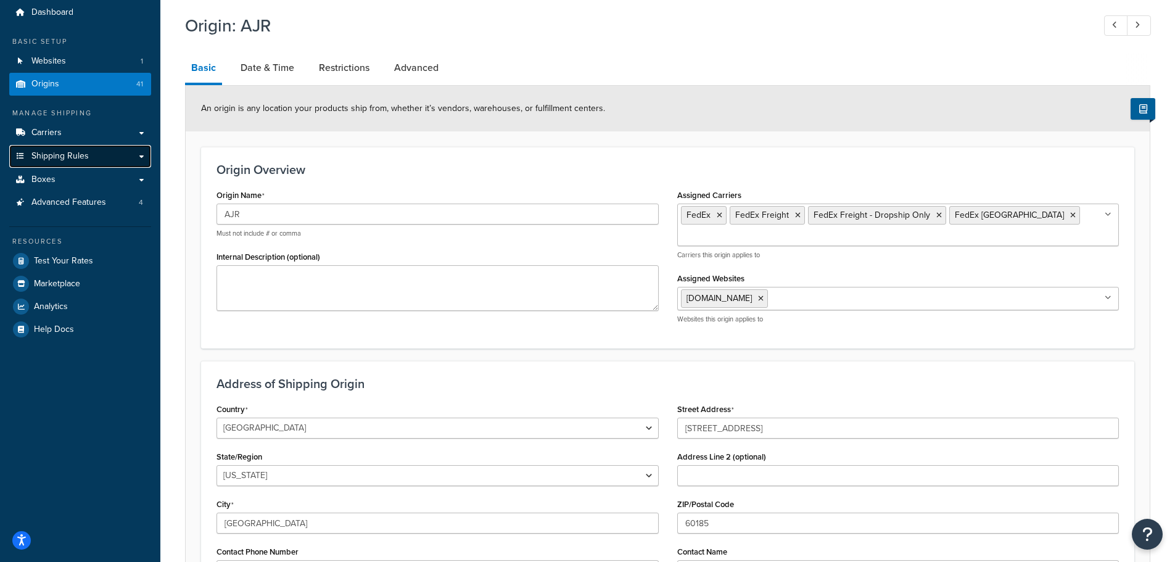
click at [71, 152] on span "Shipping Rules" at bounding box center [59, 156] width 57 height 10
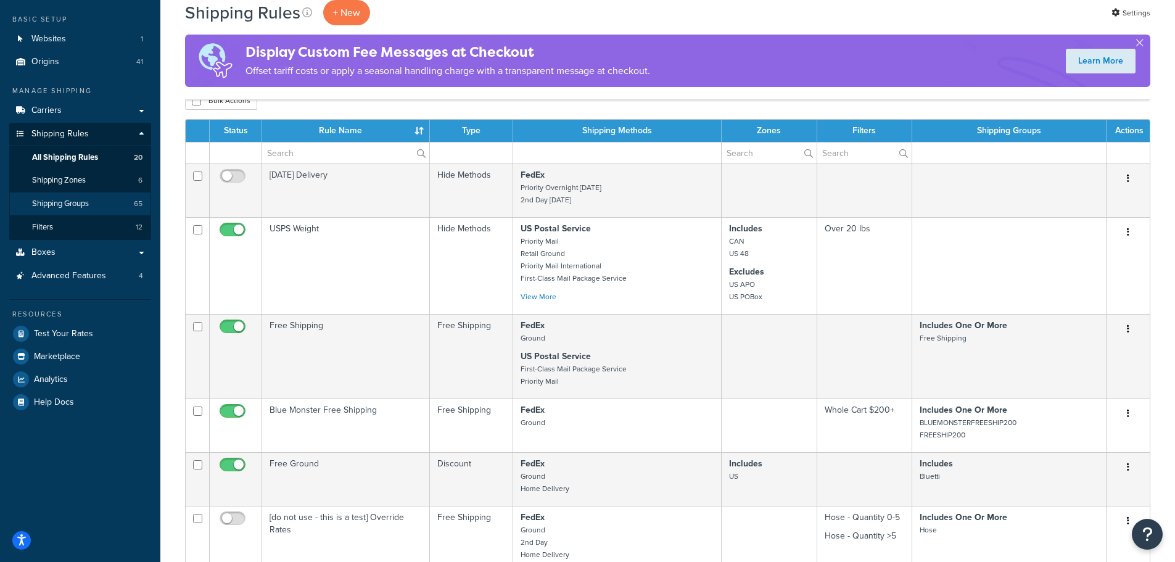
scroll to position [62, 0]
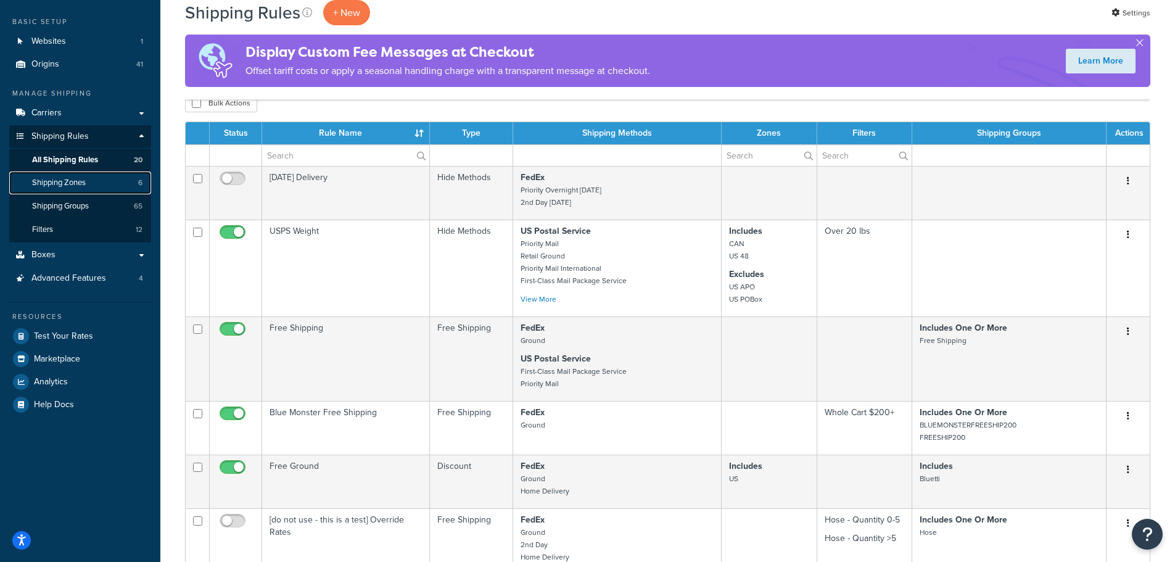
drag, startPoint x: 41, startPoint y: 183, endPoint x: 44, endPoint y: 190, distance: 7.2
click at [41, 183] on span "Shipping Zones" at bounding box center [59, 183] width 54 height 10
click at [51, 206] on span "Shipping Groups" at bounding box center [60, 206] width 57 height 10
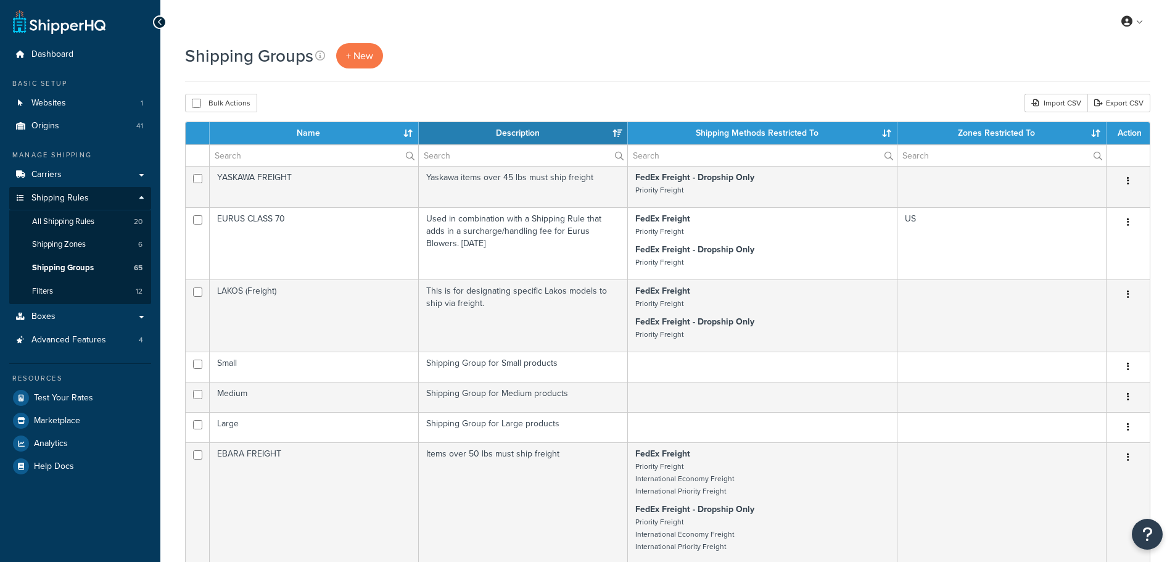
select select "15"
